Goal: Transaction & Acquisition: Subscribe to service/newsletter

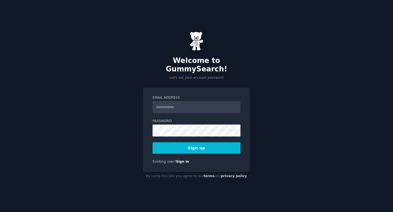
click at [202, 105] on input "Email Address" at bounding box center [197, 107] width 88 height 12
type input "**********"
click at [193, 144] on button "Sign up" at bounding box center [197, 147] width 88 height 11
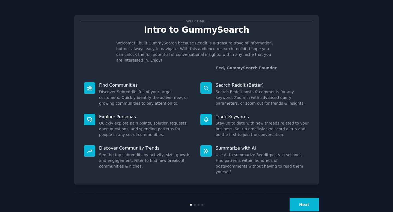
click at [307, 198] on button "Next" at bounding box center [303, 204] width 29 height 13
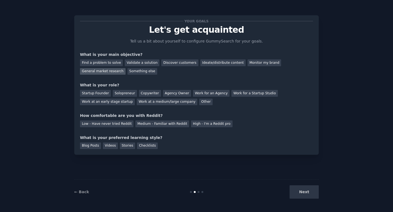
click at [108, 72] on div "General market research" at bounding box center [103, 71] width 46 height 7
click at [97, 95] on div "Startup Founder" at bounding box center [95, 93] width 31 height 7
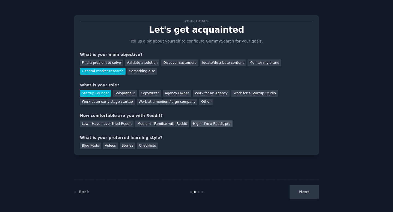
click at [202, 126] on div "High - I'm a Reddit pro" at bounding box center [211, 124] width 41 height 7
click at [124, 93] on div "Solopreneur" at bounding box center [125, 93] width 24 height 7
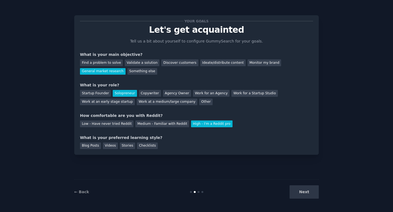
click at [307, 193] on div "Next" at bounding box center [278, 192] width 82 height 13
click at [93, 147] on div "Blog Posts" at bounding box center [90, 146] width 21 height 7
click at [311, 195] on button "Next" at bounding box center [303, 192] width 29 height 13
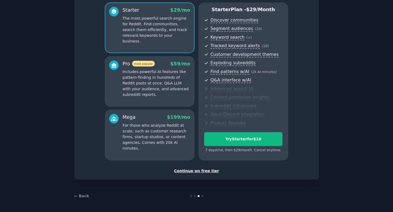
scroll to position [46, 0]
click at [205, 172] on div "Continue on free tier" at bounding box center [196, 171] width 233 height 6
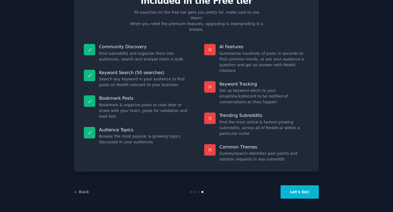
scroll to position [0, 0]
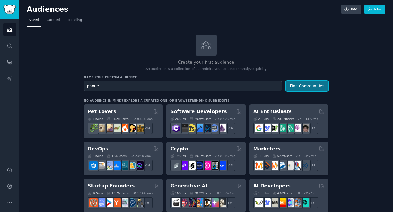
click at [296, 86] on button "Find Communities" at bounding box center [307, 86] width 43 height 10
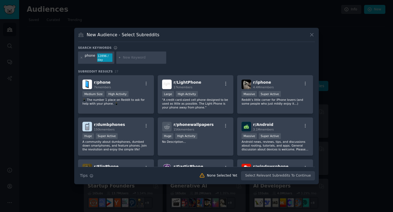
click at [312, 34] on icon at bounding box center [312, 35] width 6 height 6
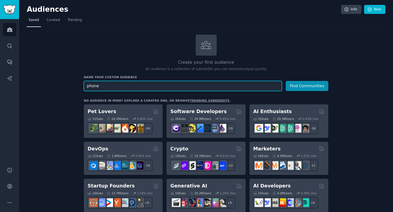
click at [132, 83] on input "phone" at bounding box center [183, 86] width 198 height 10
type input "phone addiction"
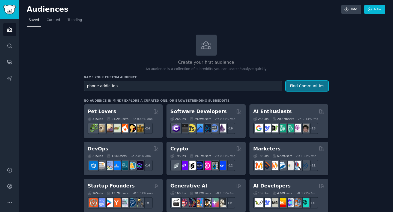
click at [299, 86] on button "Find Communities" at bounding box center [307, 86] width 43 height 10
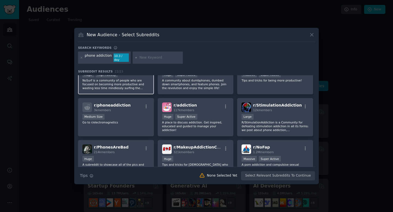
scroll to position [19, 0]
click at [357, 75] on div at bounding box center [196, 106] width 393 height 212
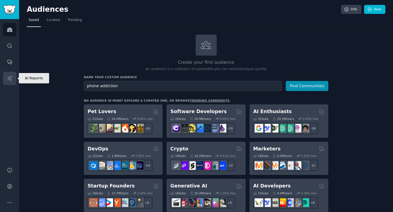
click at [13, 80] on link "AI Reports" at bounding box center [9, 78] width 13 height 13
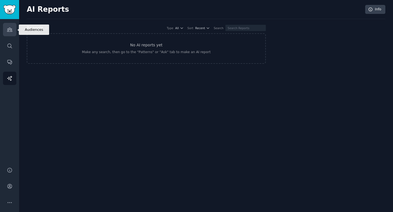
click at [11, 31] on icon "Sidebar" at bounding box center [9, 30] width 5 height 4
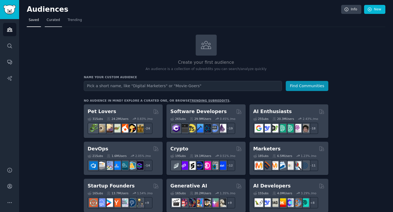
click at [49, 20] on span "Curated" at bounding box center [53, 20] width 13 height 5
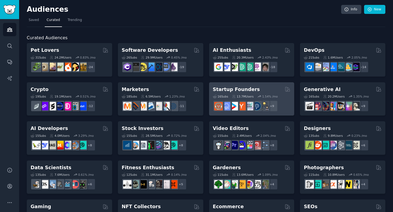
click at [240, 88] on h2 "Startup Founders" at bounding box center [236, 89] width 47 height 7
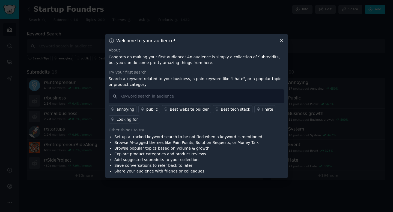
click at [282, 41] on icon at bounding box center [281, 41] width 3 height 3
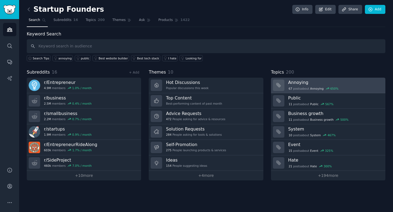
click at [349, 85] on div "67 post s about Annoying 650 %" at bounding box center [334, 88] width 93 height 6
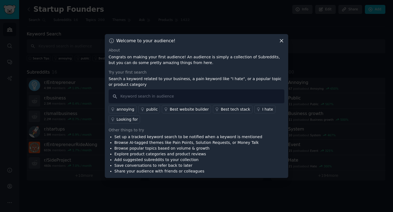
click at [283, 41] on icon at bounding box center [282, 41] width 6 height 6
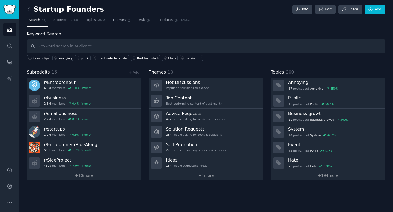
click at [26, 8] on div "Startup Founders Info Edit Share Add Search Subreddits 16 Topics 200 Themes Ask…" at bounding box center [206, 106] width 374 height 212
click at [27, 8] on icon at bounding box center [29, 10] width 6 height 6
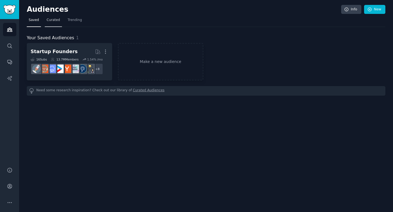
click at [51, 19] on span "Curated" at bounding box center [53, 20] width 13 height 5
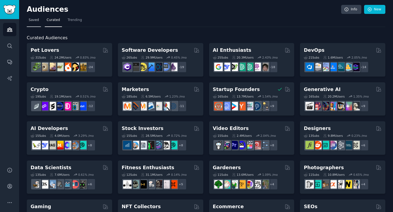
click at [31, 20] on span "Saved" at bounding box center [34, 20] width 10 height 5
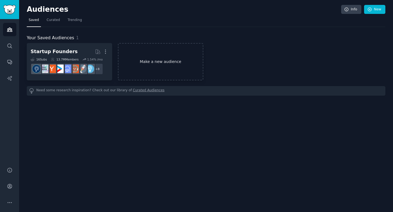
click at [160, 58] on link "Make a new audience" at bounding box center [160, 61] width 85 height 37
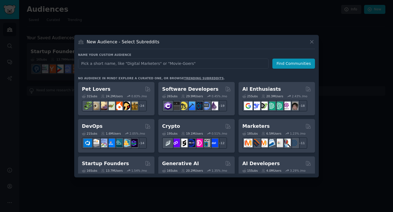
click at [107, 24] on div at bounding box center [196, 106] width 393 height 212
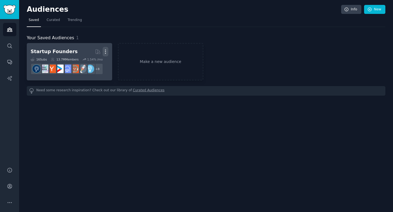
click at [106, 50] on icon "button" at bounding box center [106, 52] width 6 height 6
click at [95, 62] on p "Delete" at bounding box center [90, 63] width 13 height 6
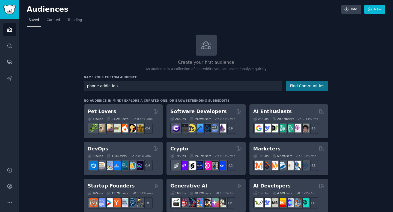
type input "phone addiction"
click at [321, 82] on button "Find Communities" at bounding box center [307, 86] width 43 height 10
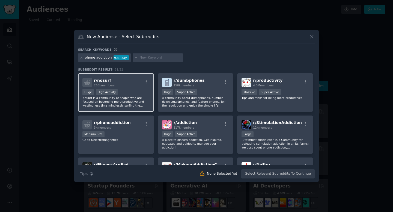
click at [136, 94] on div "Huge High Activity" at bounding box center [115, 92] width 67 height 7
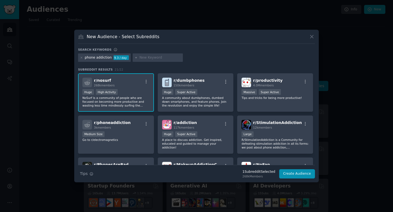
click at [127, 86] on div "r/ nosurf 268k members" at bounding box center [115, 83] width 67 height 10
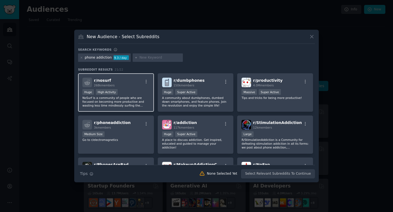
click at [88, 83] on icon at bounding box center [87, 83] width 6 height 6
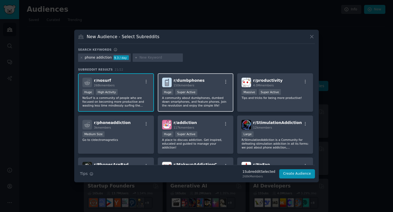
click at [211, 95] on div ">= 95th percentile for submissions / day Huge Super Active" at bounding box center [195, 92] width 67 height 7
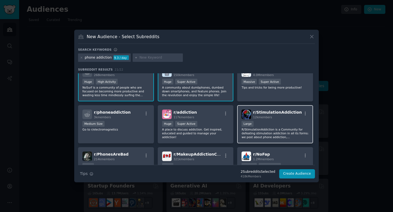
scroll to position [11, 0]
click at [266, 128] on p "R/StimulationAddiction is a Community for defeating stimulation addiction in al…" at bounding box center [274, 132] width 67 height 11
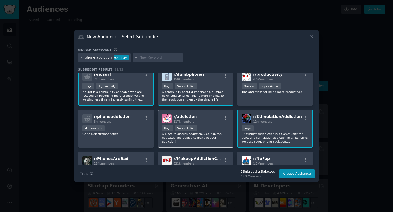
scroll to position [5, 0]
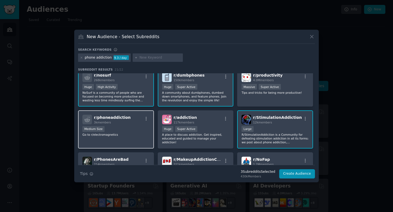
click at [138, 131] on div "Medium Size" at bounding box center [115, 129] width 67 height 7
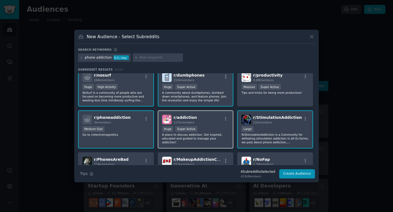
scroll to position [0, 0]
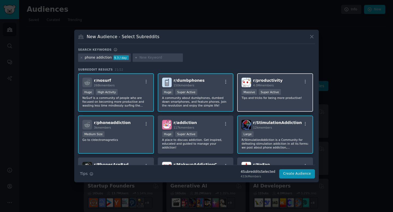
click at [281, 104] on div "r/ productivity 4.0M members 1,000,000+ members Massive Super Active Tips and t…" at bounding box center [275, 92] width 76 height 38
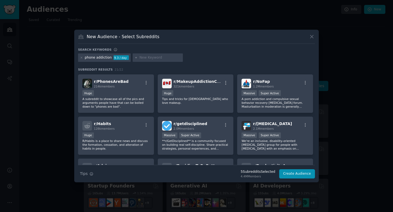
scroll to position [84, 0]
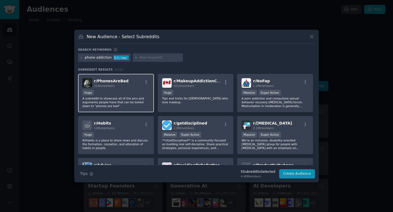
click at [129, 93] on div "Huge" at bounding box center [115, 93] width 67 height 7
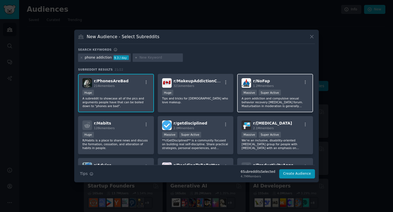
click at [273, 102] on p "A porn addiction and compulsive sexual behavior recovery [MEDICAL_DATA] forum. …" at bounding box center [274, 102] width 67 height 11
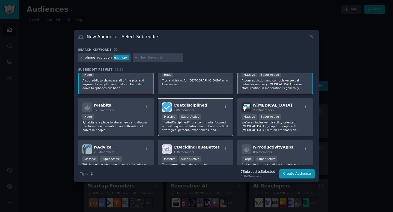
scroll to position [102, 0]
click at [205, 129] on p "**r/GetDisciplined** is a community focused on building real self-discipline. S…" at bounding box center [195, 125] width 67 height 11
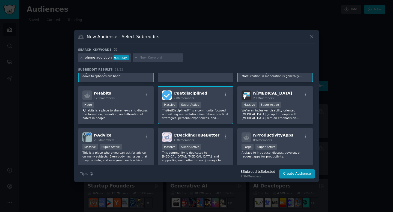
scroll to position [114, 0]
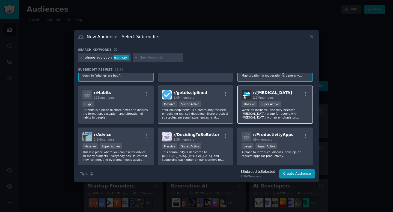
click at [258, 109] on p "We're an inclusive, disability-oriented [MEDICAL_DATA] group for people with [M…" at bounding box center [274, 113] width 67 height 11
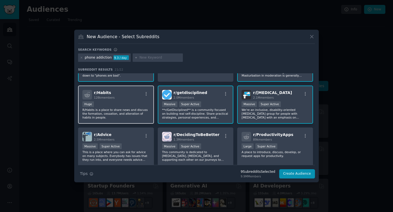
click at [112, 118] on p "R/Habits is a place to share news and discuss the formation, cessation, and alt…" at bounding box center [115, 113] width 67 height 11
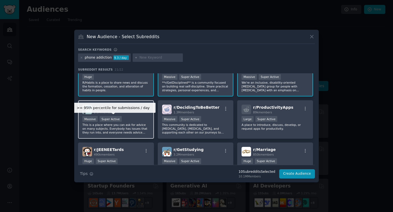
scroll to position [142, 0]
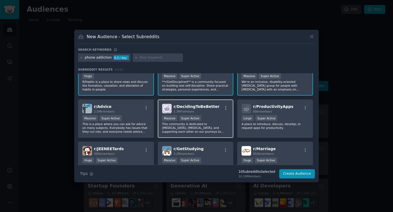
click at [175, 130] on p "This community is dedicated to [MEDICAL_DATA], [MEDICAL_DATA], and supporting e…" at bounding box center [195, 127] width 67 height 11
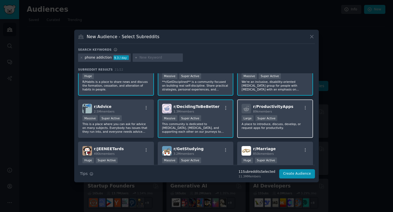
click at [300, 124] on p "A place to introduce, discuss, develop, or request apps for productivity." at bounding box center [274, 126] width 67 height 8
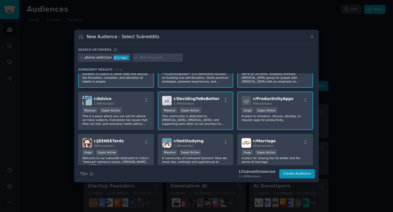
scroll to position [155, 0]
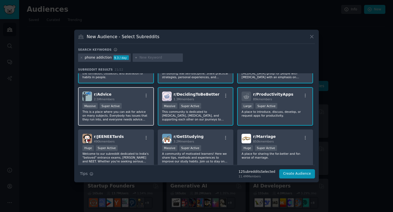
click at [132, 118] on p "This is a place where you can ask for advice on many subjects. Everybody has is…" at bounding box center [115, 115] width 67 height 11
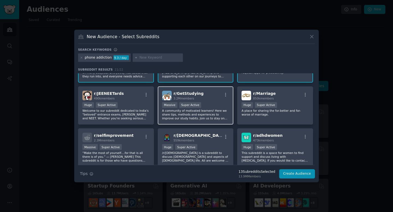
scroll to position [196, 0]
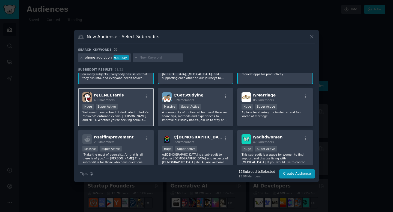
click at [140, 116] on p "Welcome to our subreddit dedicated to India's "beloved" entrance exams, [PERSON…" at bounding box center [115, 115] width 67 height 11
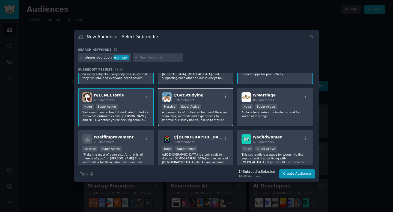
click at [194, 117] on p "A community of motivated learners! Here we share tips, methods and experiences …" at bounding box center [195, 115] width 67 height 11
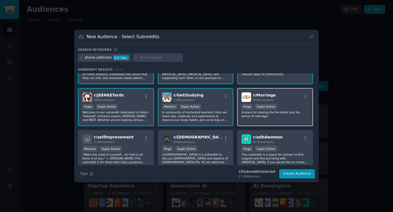
click at [283, 112] on p "A place for sharing the for-better and for-worse of marriage." at bounding box center [274, 114] width 67 height 8
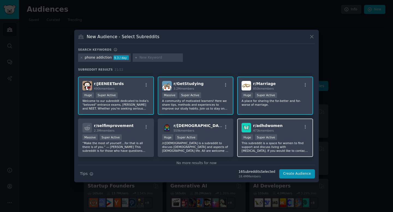
scroll to position [219, 0]
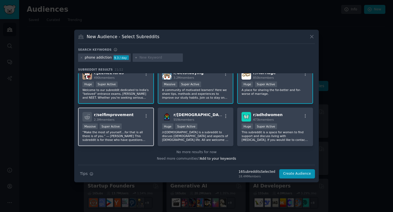
click at [126, 137] on p "“Make the most of yourself....for that is all there is of you.” ― [PERSON_NAME]…" at bounding box center [115, 135] width 67 height 11
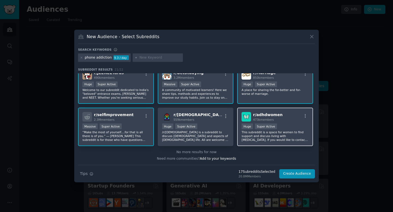
click at [258, 139] on p "This subreddit is a space for women to find support and discuss living with [ME…" at bounding box center [274, 135] width 67 height 11
click at [297, 177] on button "Create Audience" at bounding box center [297, 173] width 36 height 9
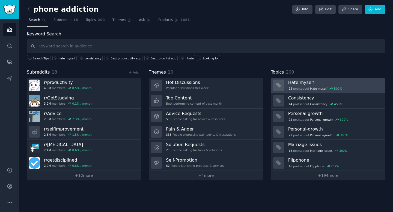
click at [333, 82] on h3 "Hate myself" at bounding box center [334, 83] width 93 height 6
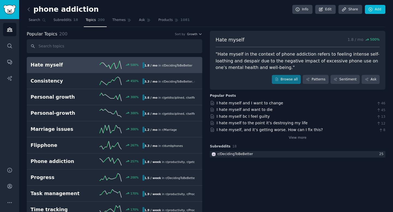
click at [263, 23] on nav "Search Subreddits 18 Topics 200 Themes Ask Products 1081" at bounding box center [206, 21] width 358 height 11
